Goal: Transaction & Acquisition: Purchase product/service

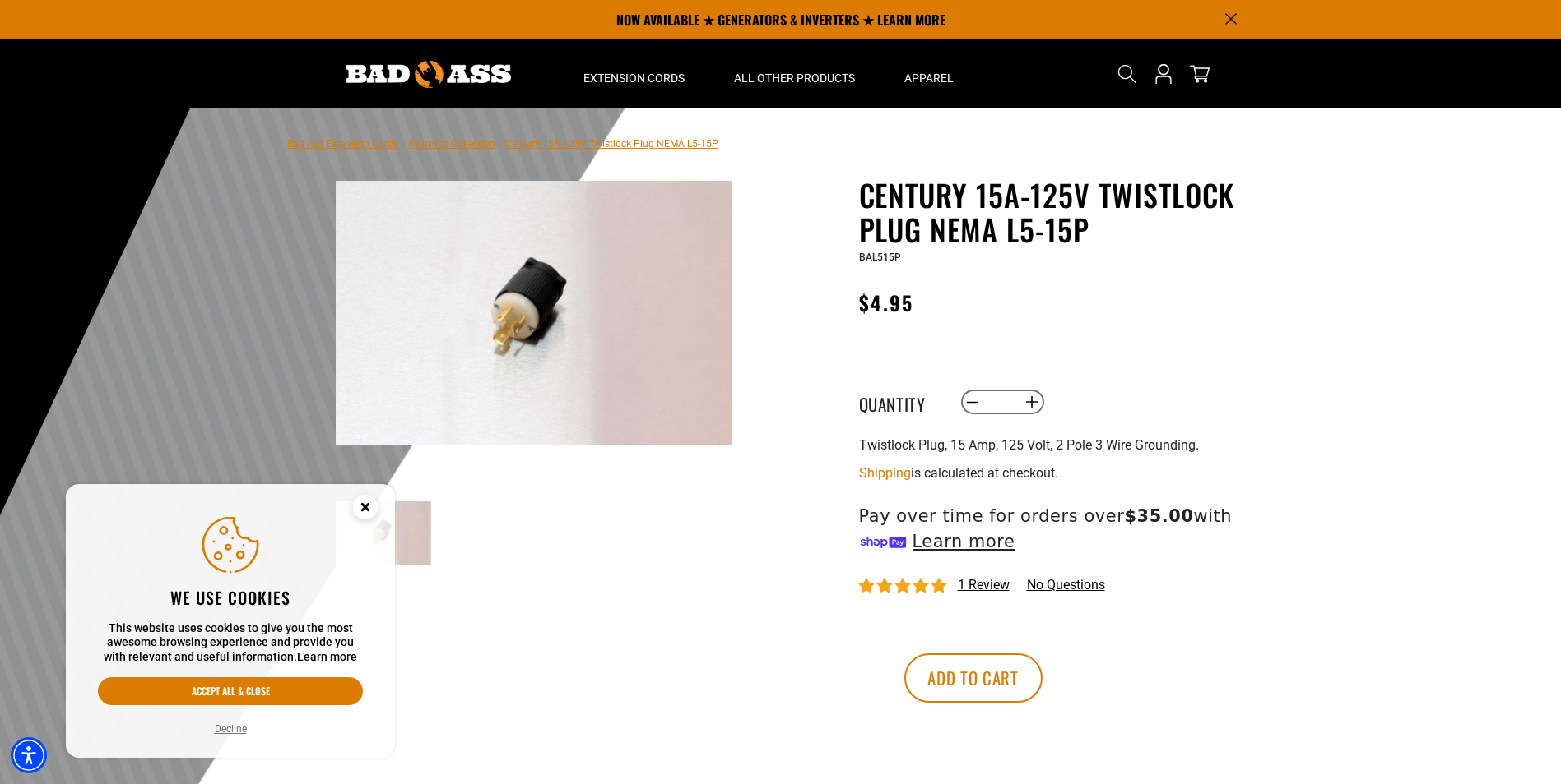
click at [368, 505] on icon "Close this option" at bounding box center [365, 507] width 6 height 6
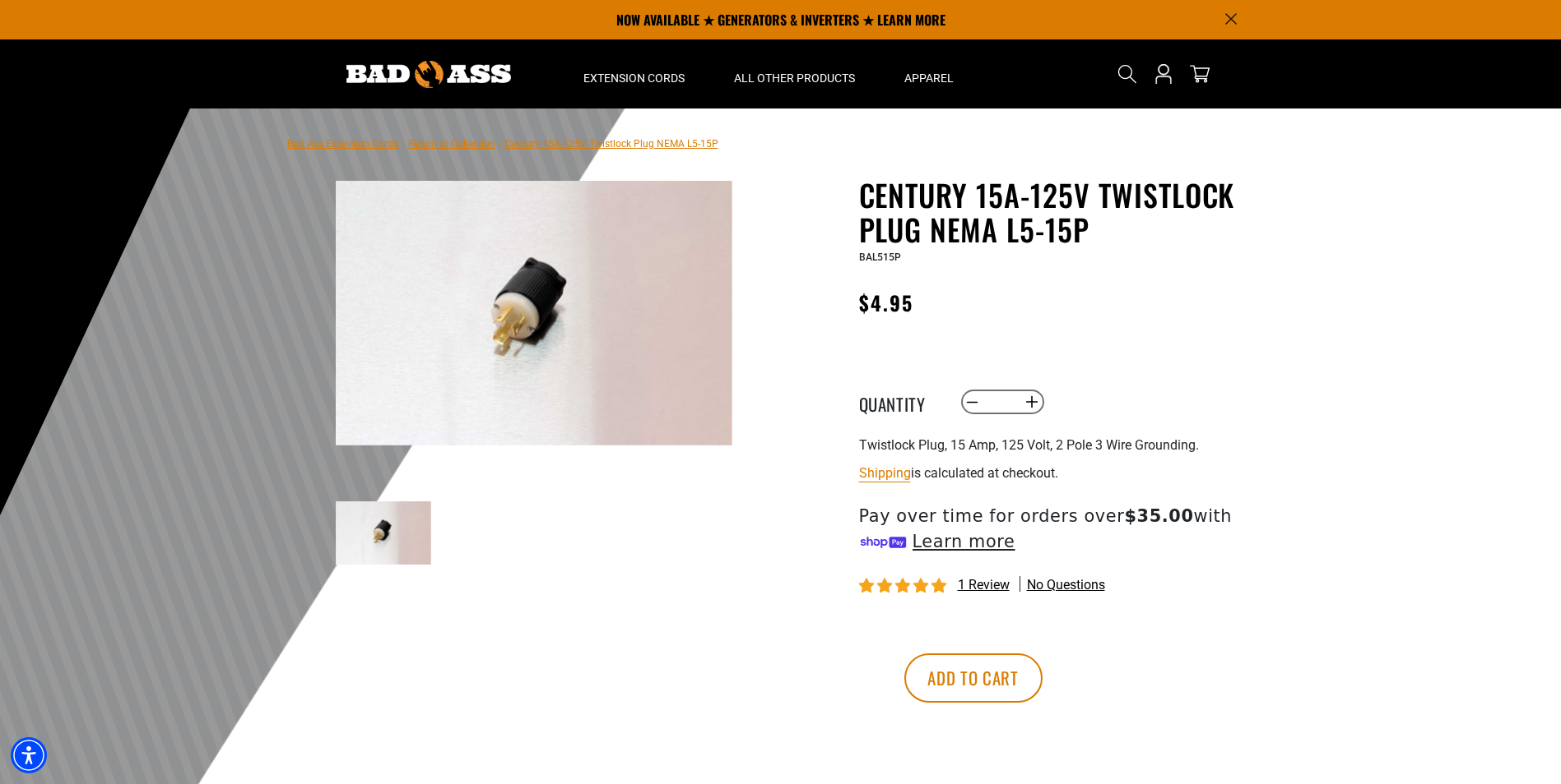
click at [1230, 16] on icon "Announcement" at bounding box center [1230, 19] width 12 height 12
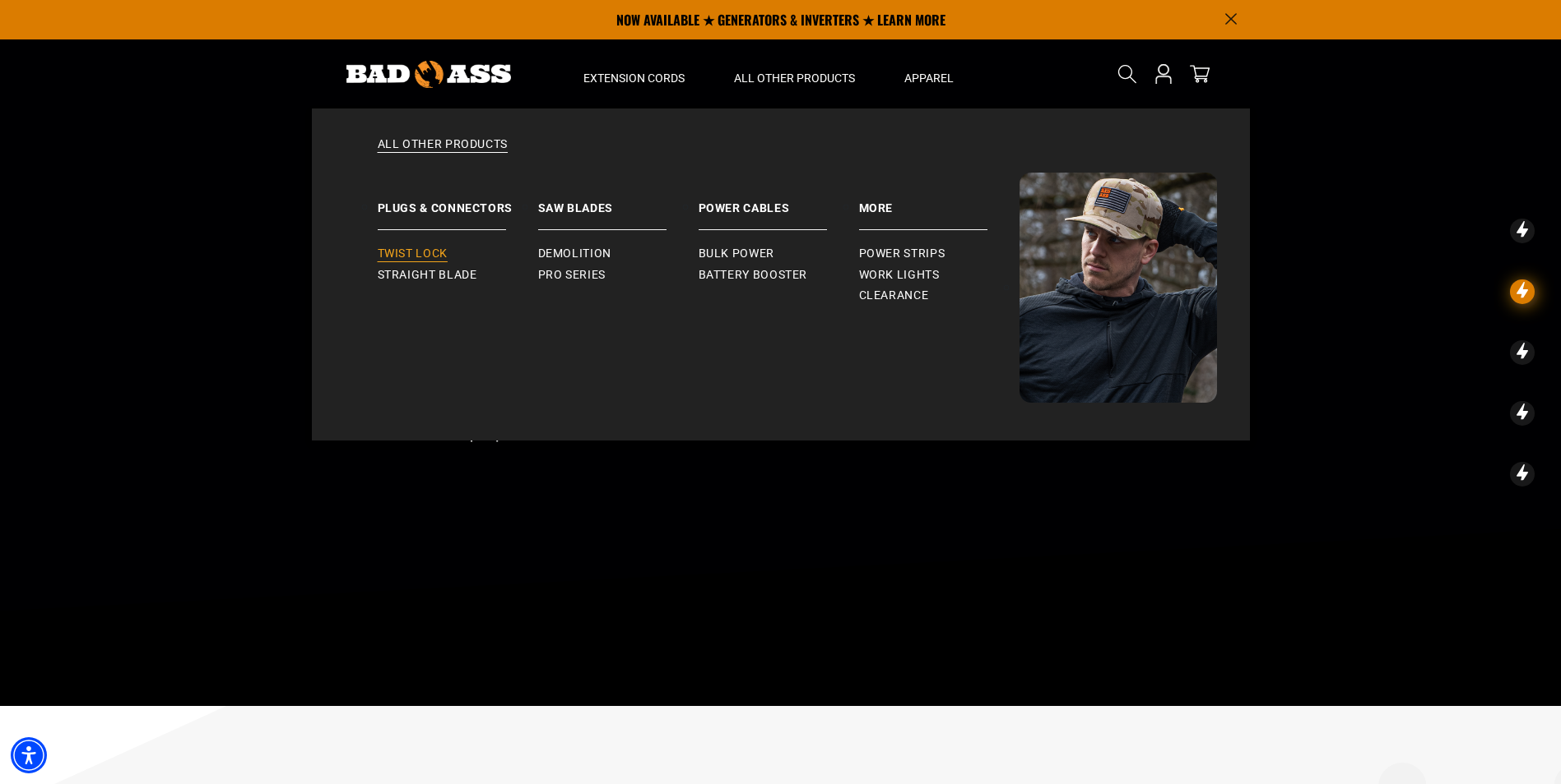
click at [404, 254] on span "Twist Lock" at bounding box center [412, 253] width 70 height 15
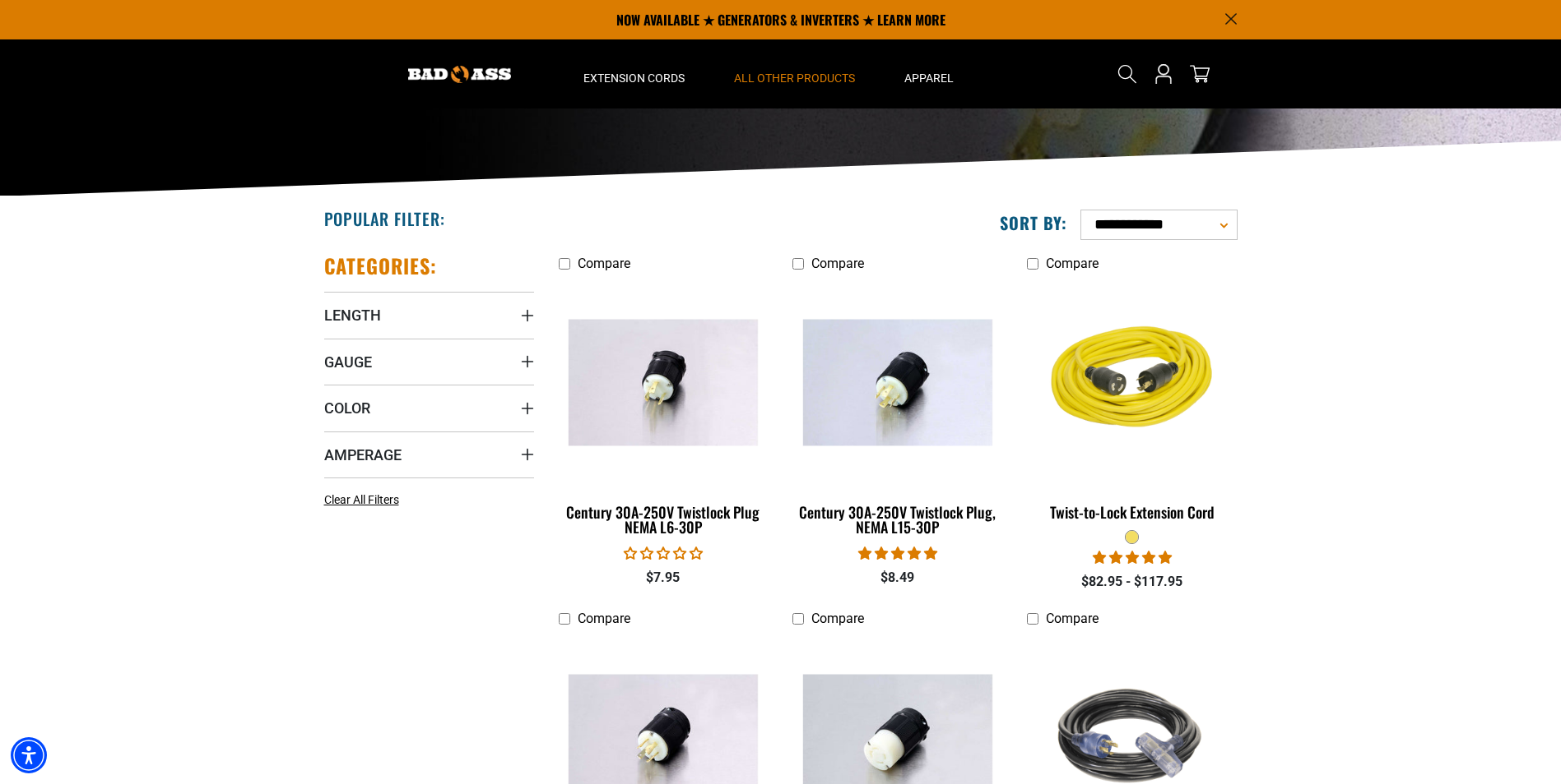
scroll to position [165, 0]
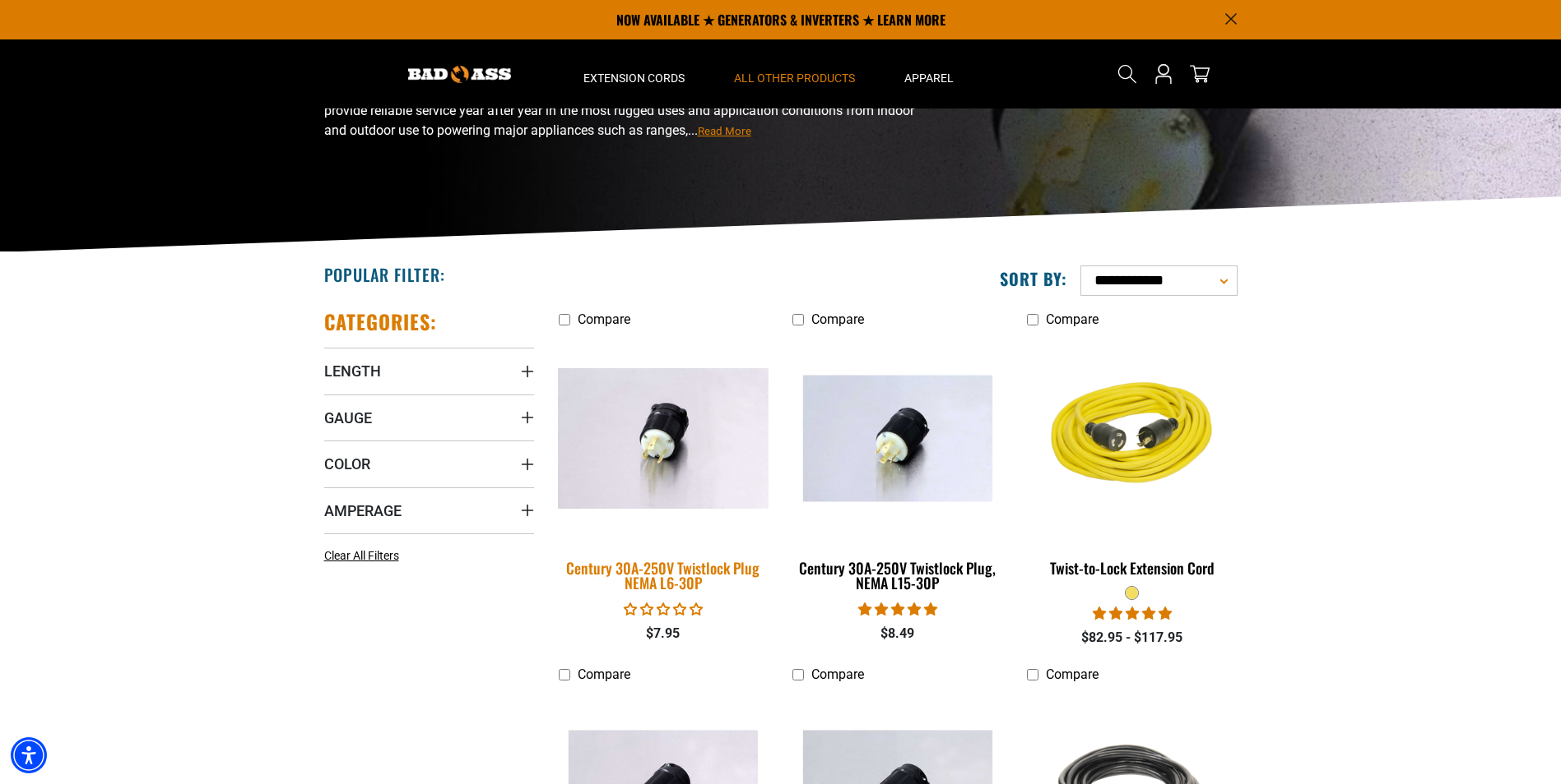
click at [672, 428] on img at bounding box center [662, 439] width 230 height 141
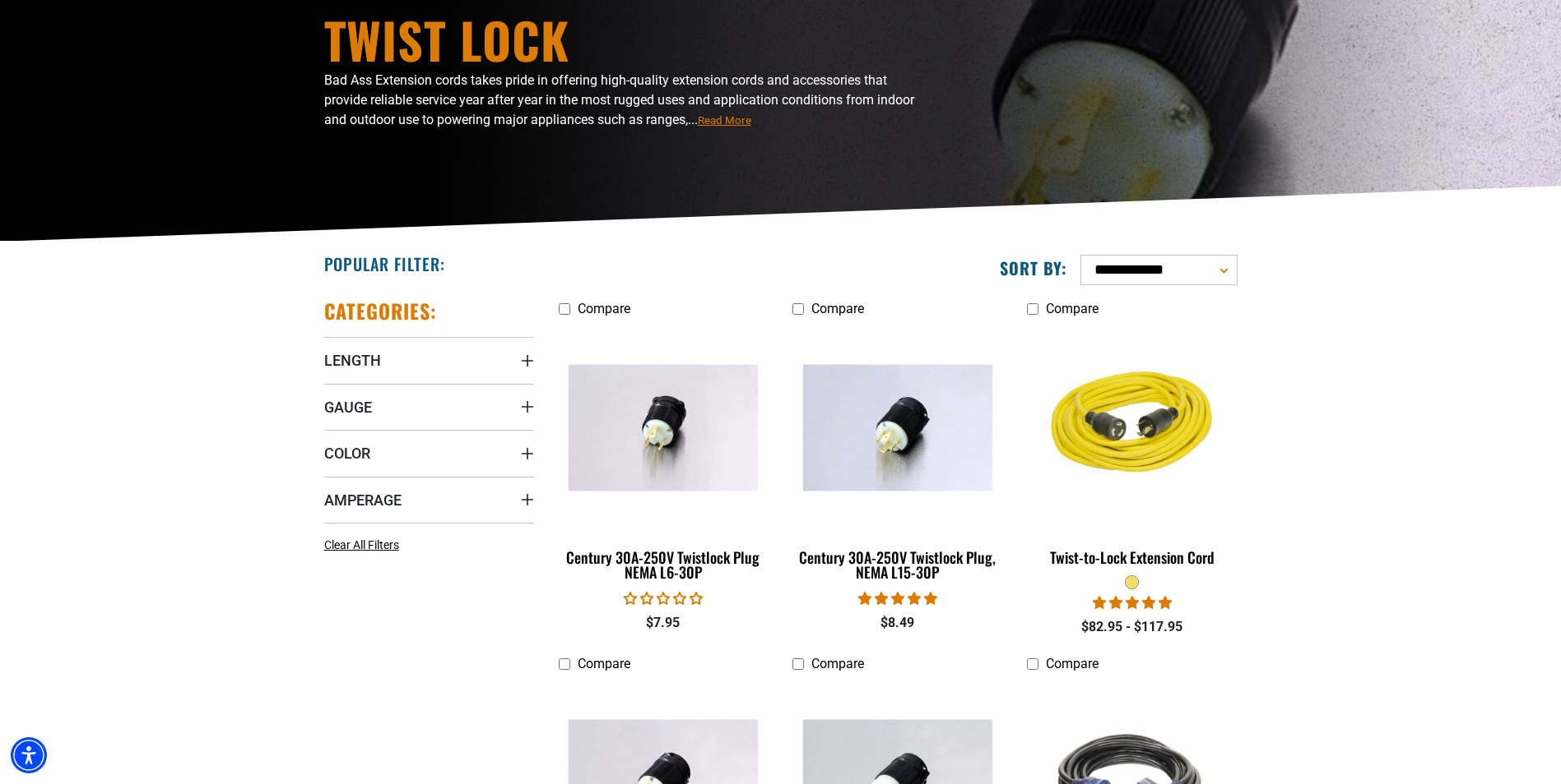
scroll to position [345, 0]
